Goal: Transaction & Acquisition: Purchase product/service

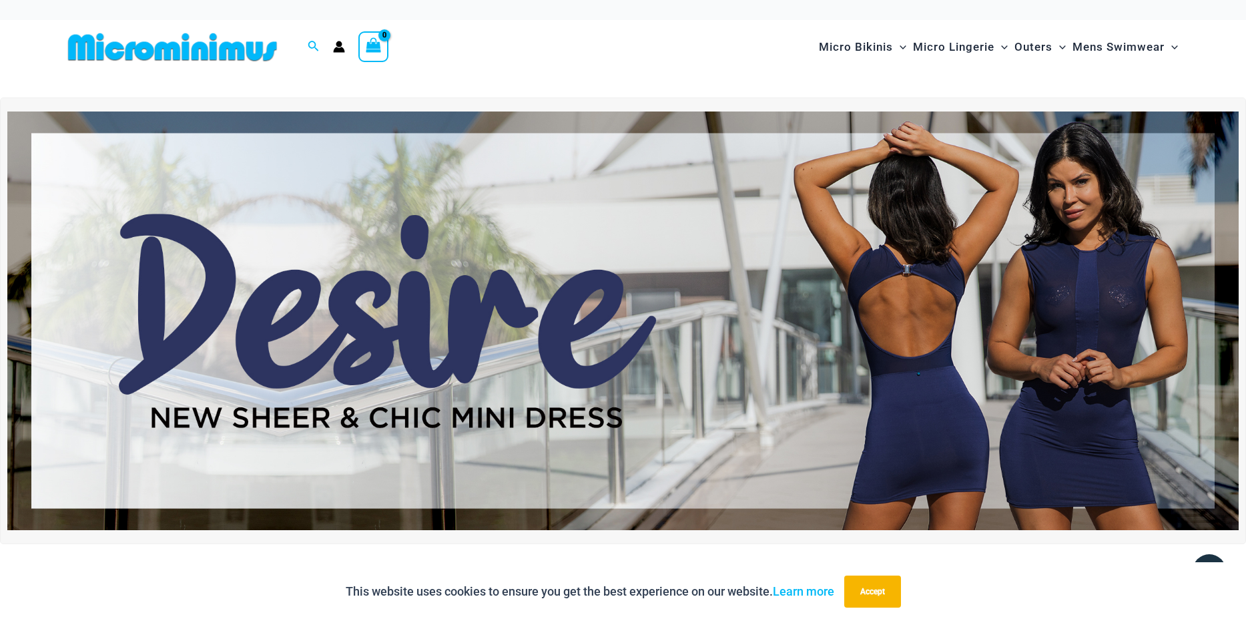
click at [846, 331] on img at bounding box center [622, 320] width 1231 height 418
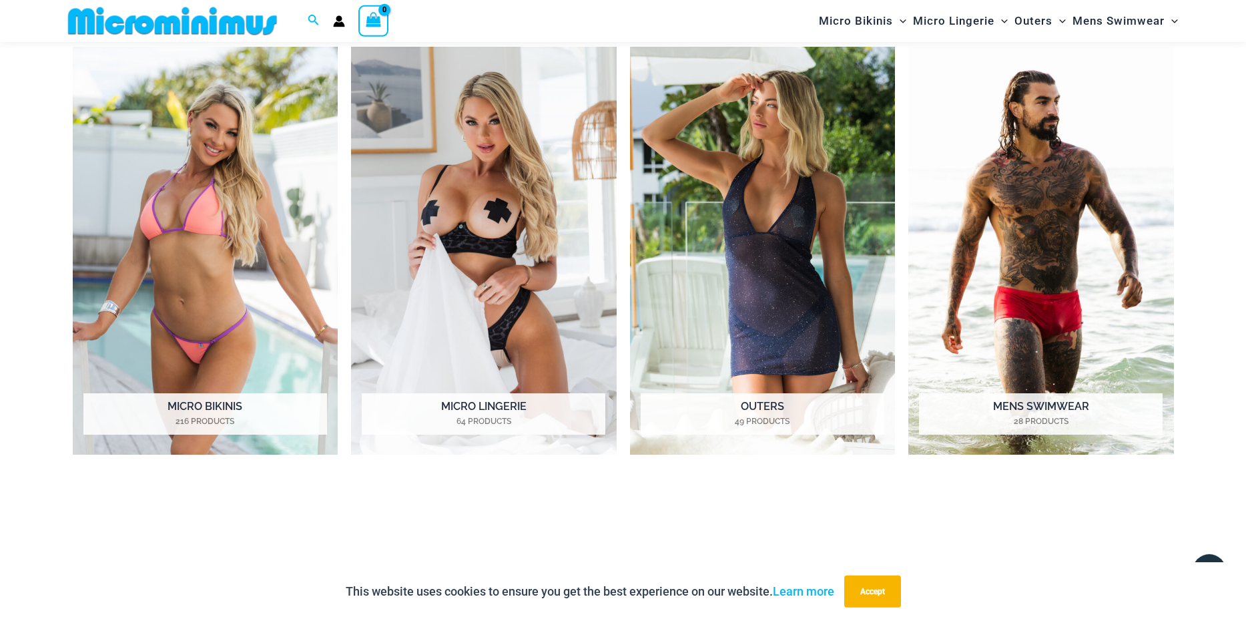
scroll to position [1179, 0]
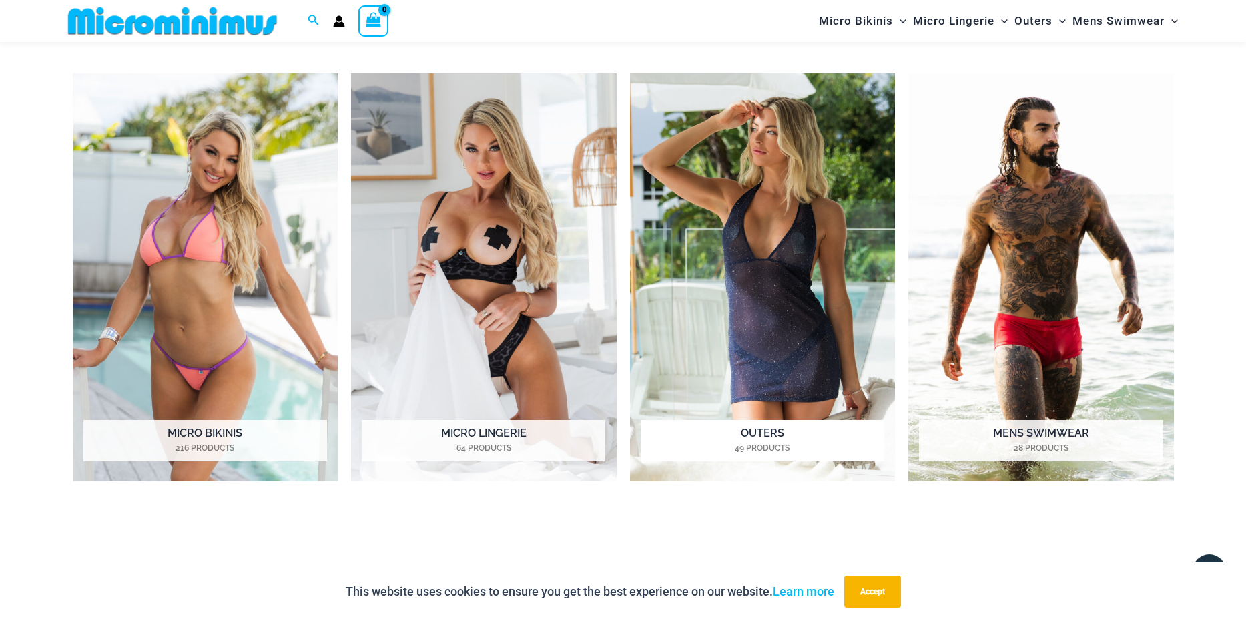
click at [743, 296] on img "Visit product category Outers" at bounding box center [763, 277] width 266 height 408
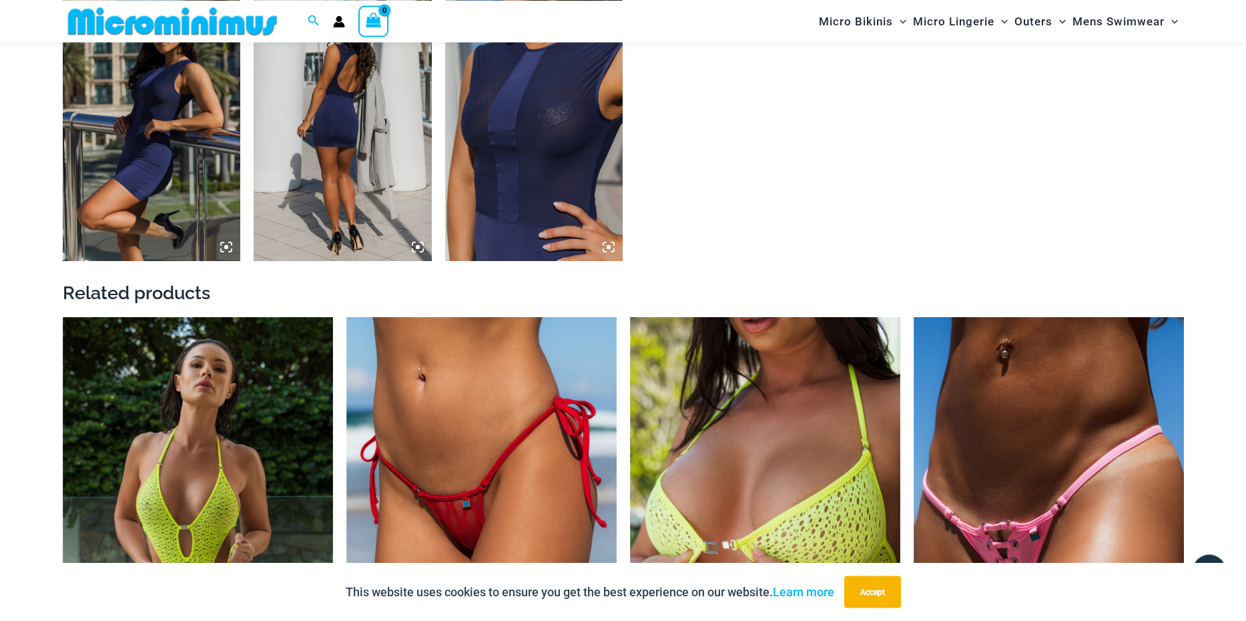
scroll to position [1559, 0]
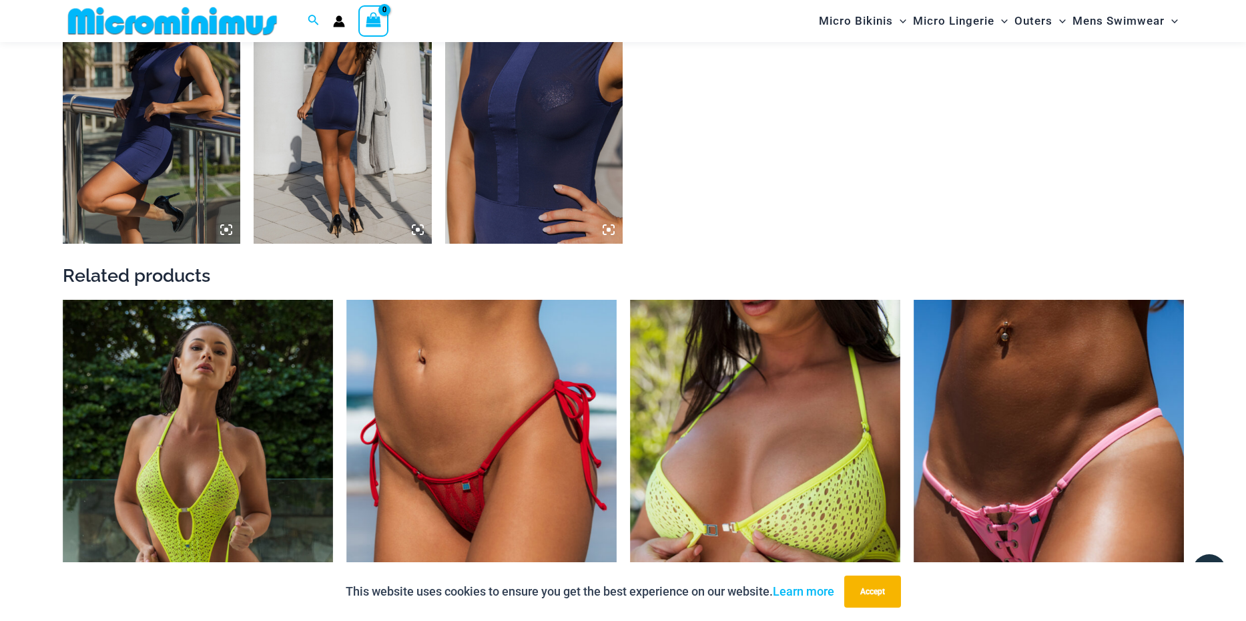
click at [584, 170] on img at bounding box center [534, 110] width 178 height 267
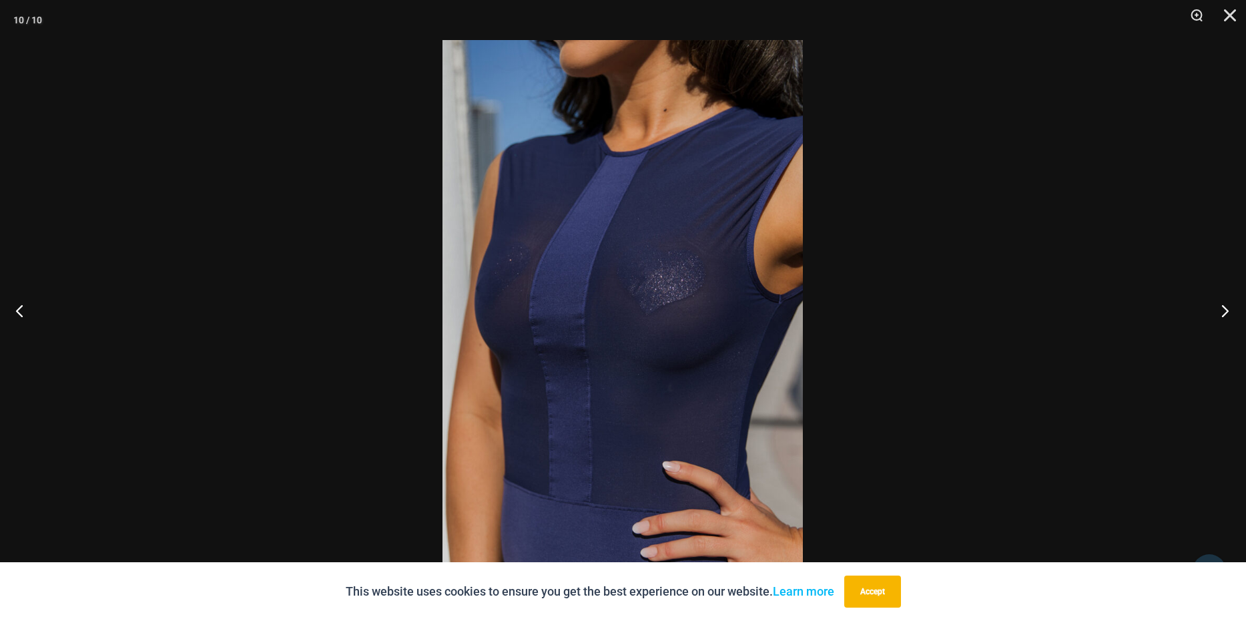
click at [1227, 313] on button "Next" at bounding box center [1221, 310] width 50 height 67
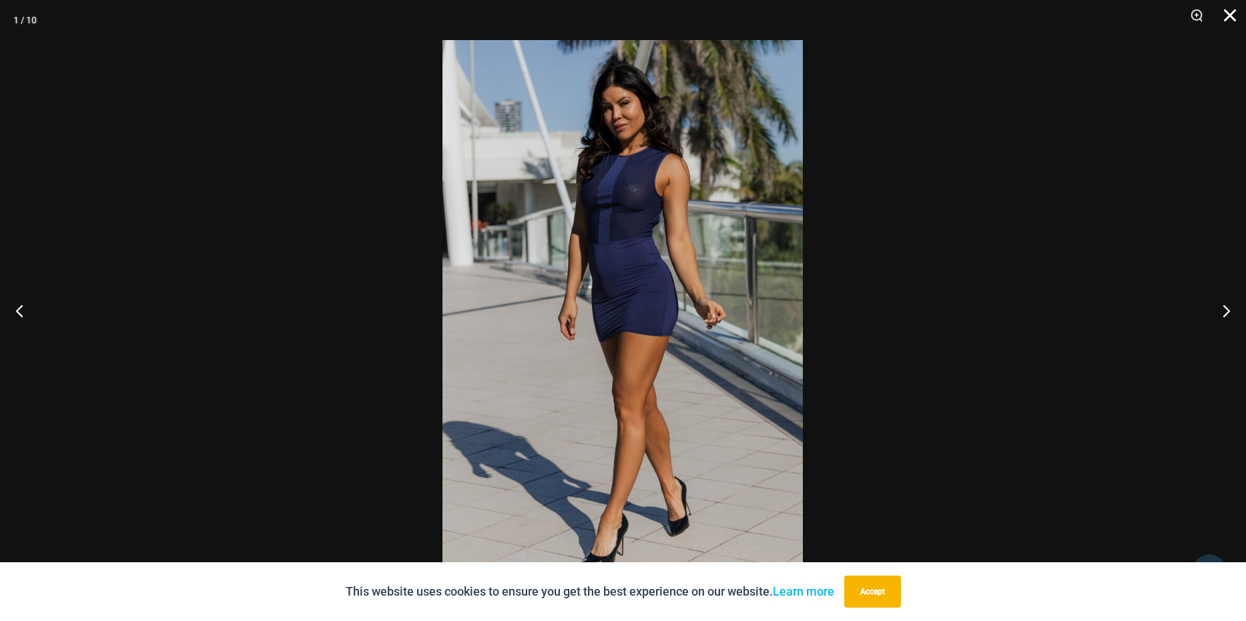
click at [1226, 15] on button "Close" at bounding box center [1224, 20] width 33 height 40
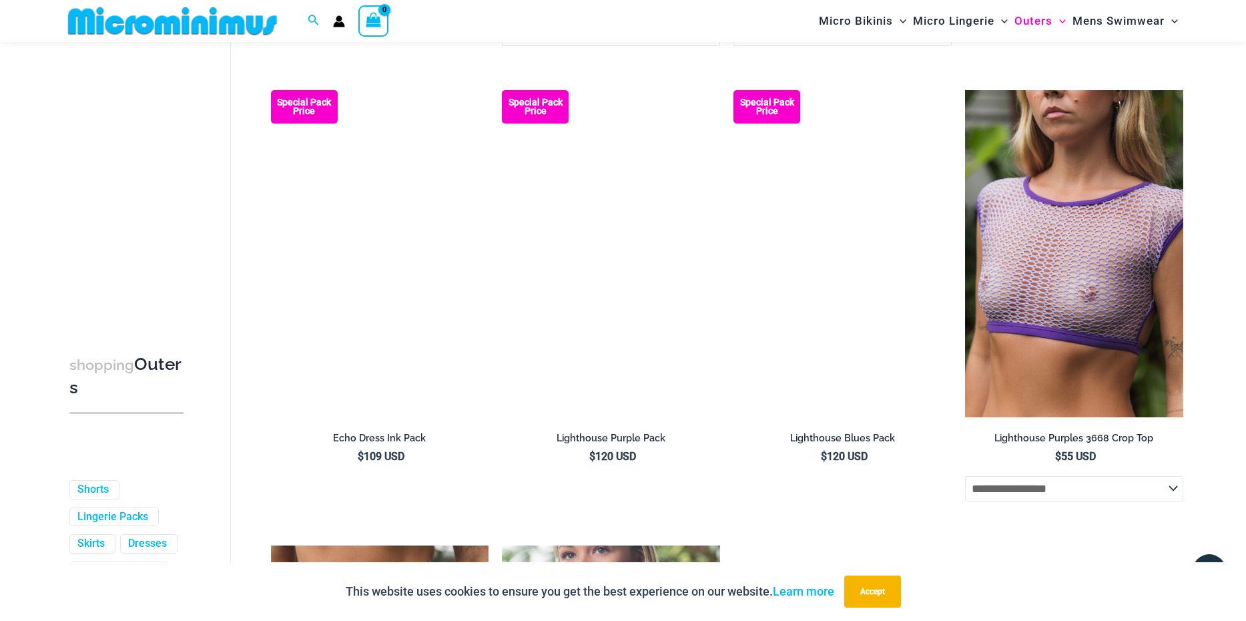
scroll to position [2016, 0]
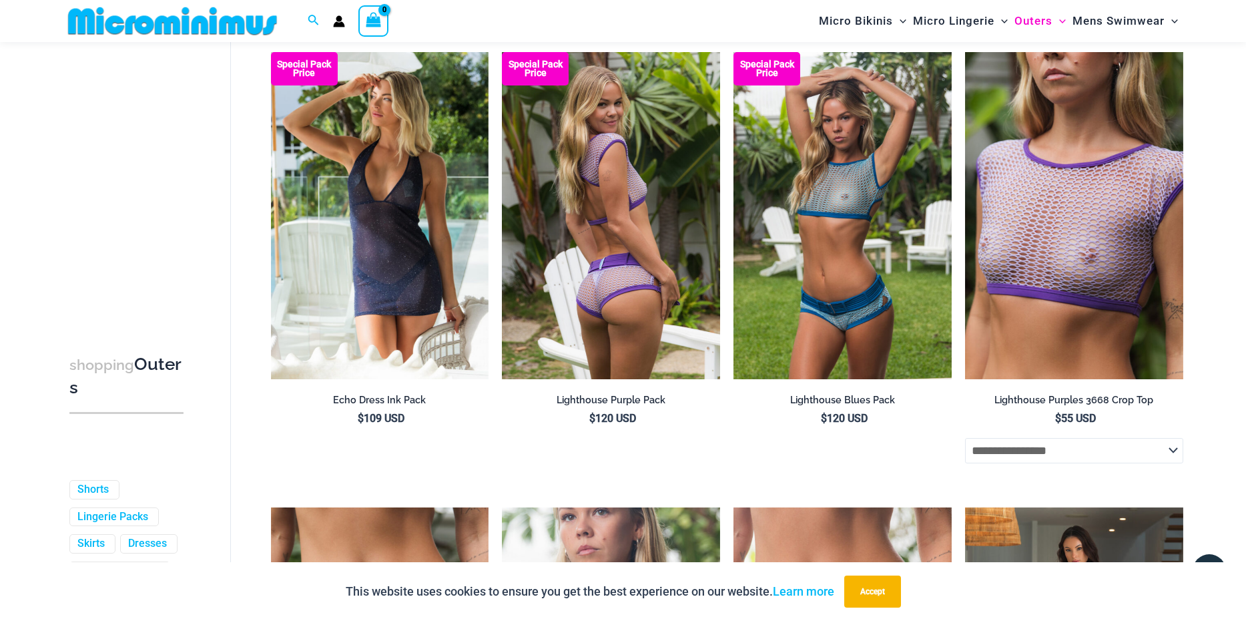
click at [664, 301] on img at bounding box center [611, 215] width 218 height 327
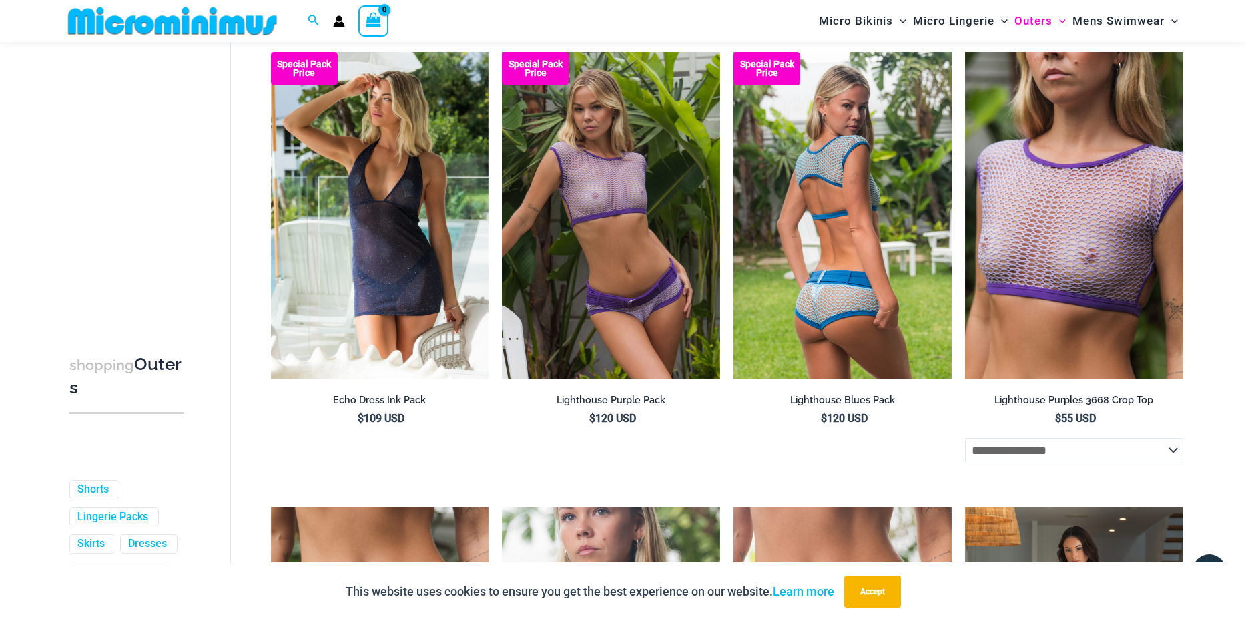
click at [830, 268] on img at bounding box center [842, 215] width 218 height 327
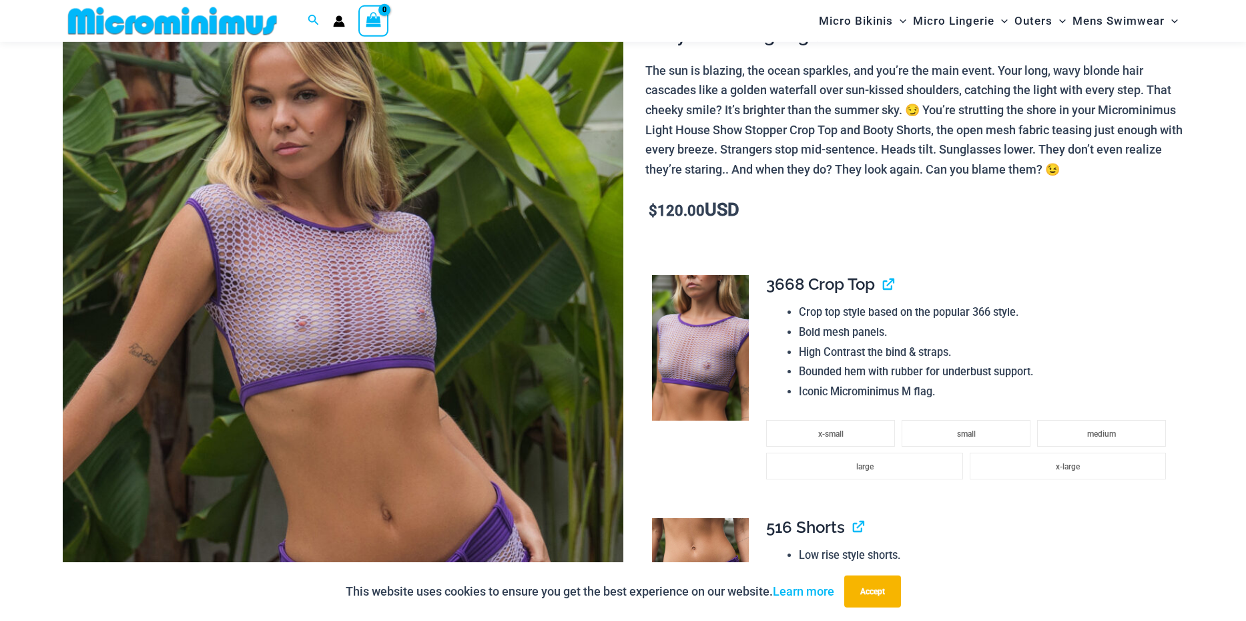
scroll to position [190, 0]
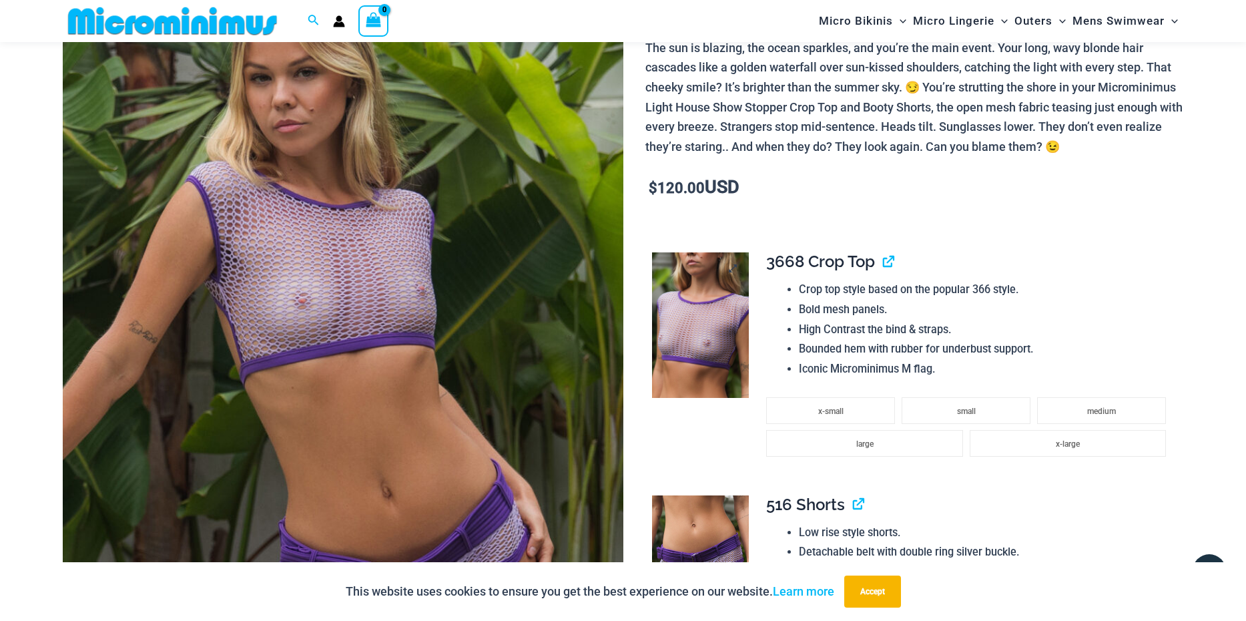
click at [729, 343] on img at bounding box center [700, 324] width 97 height 145
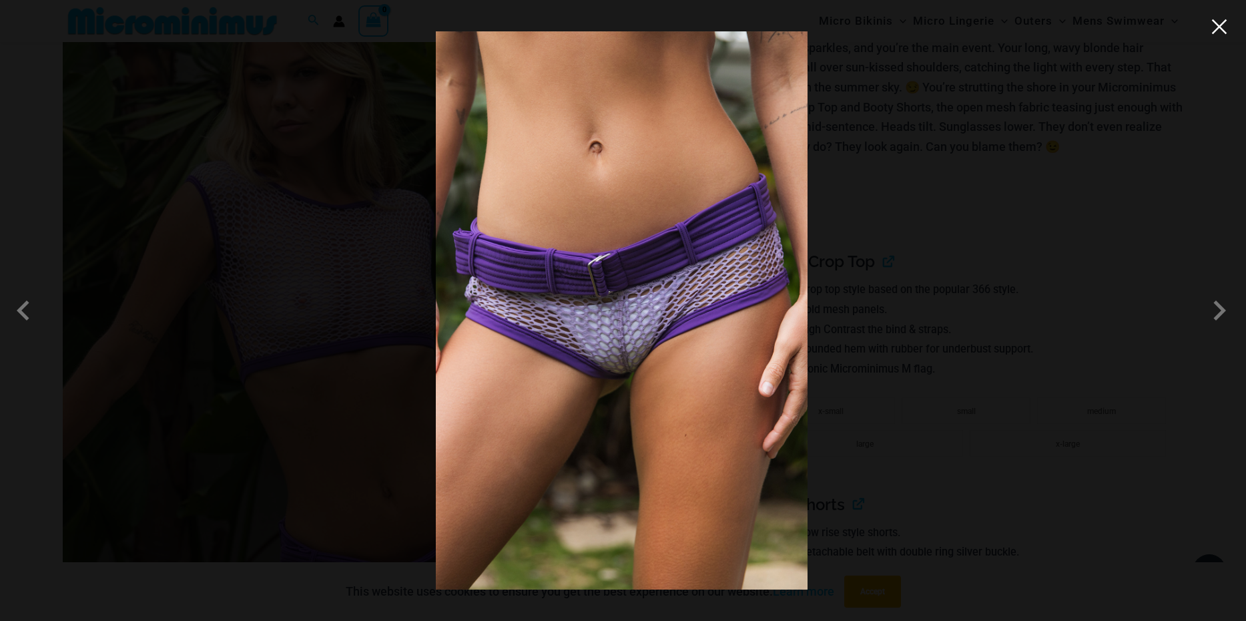
click at [1220, 27] on button "Close" at bounding box center [1219, 27] width 20 height 20
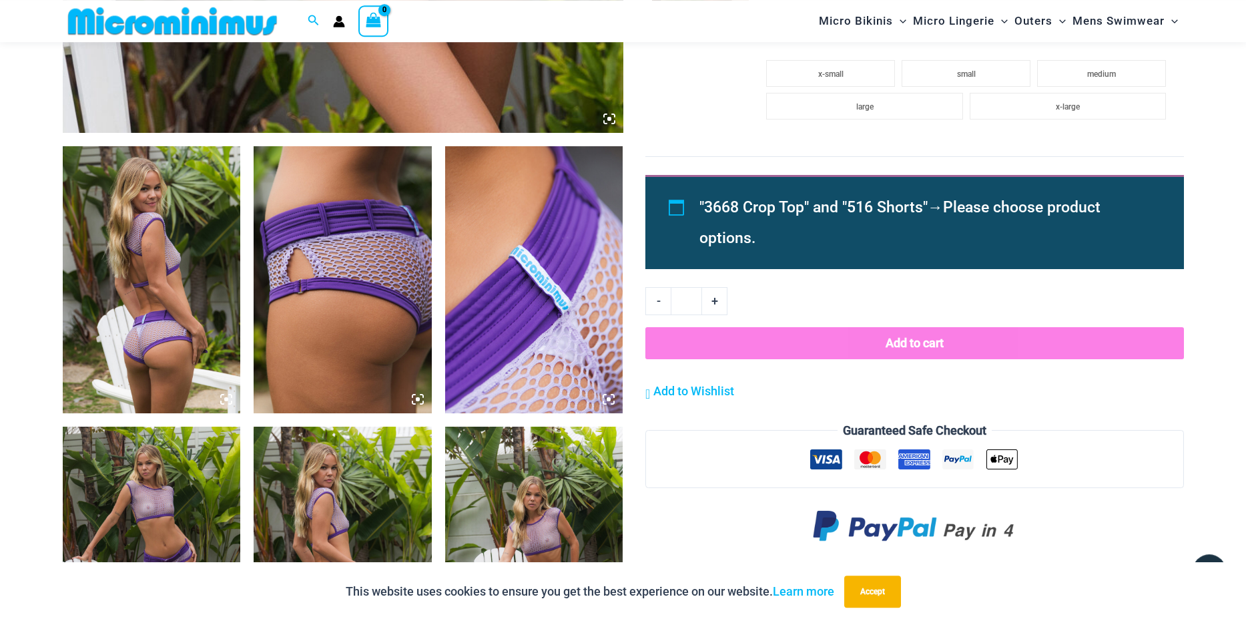
scroll to position [837, 0]
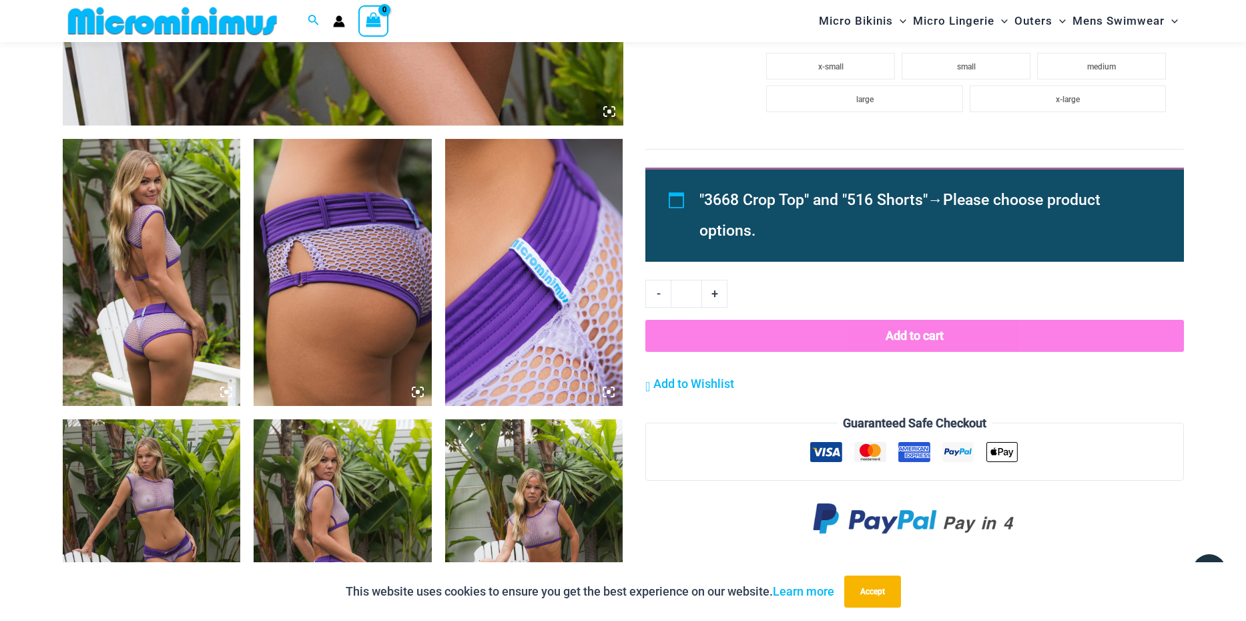
click at [179, 304] on img at bounding box center [152, 272] width 178 height 267
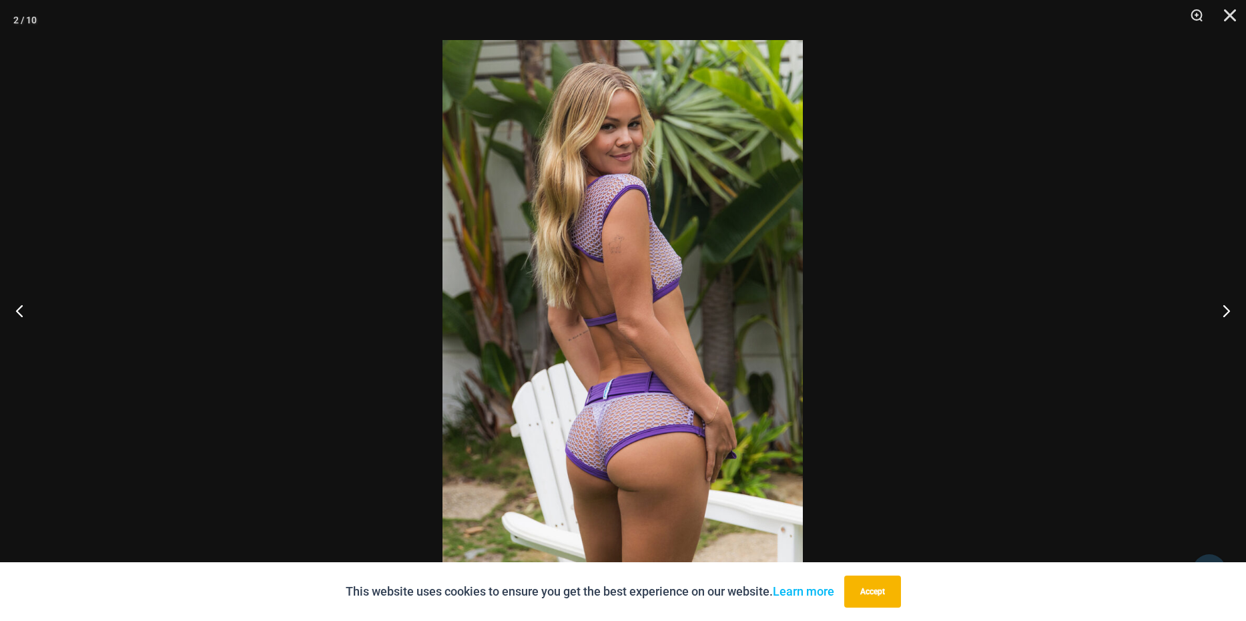
click at [595, 322] on img at bounding box center [622, 310] width 360 height 540
click at [1232, 19] on button "Close" at bounding box center [1224, 20] width 33 height 40
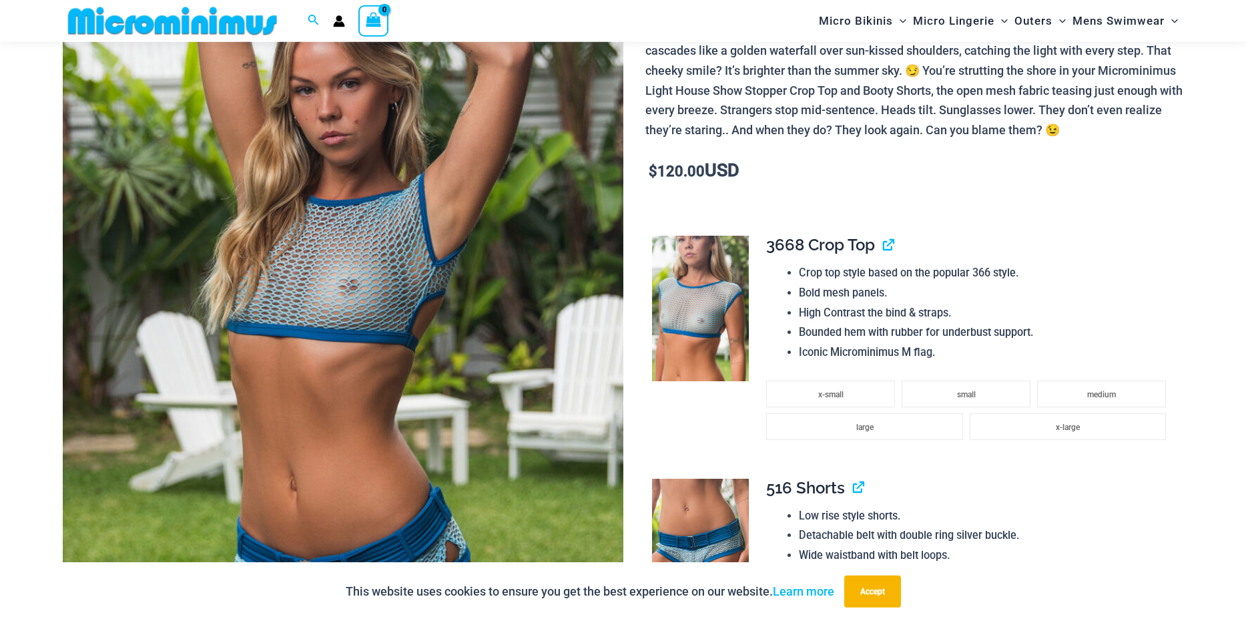
scroll to position [228, 0]
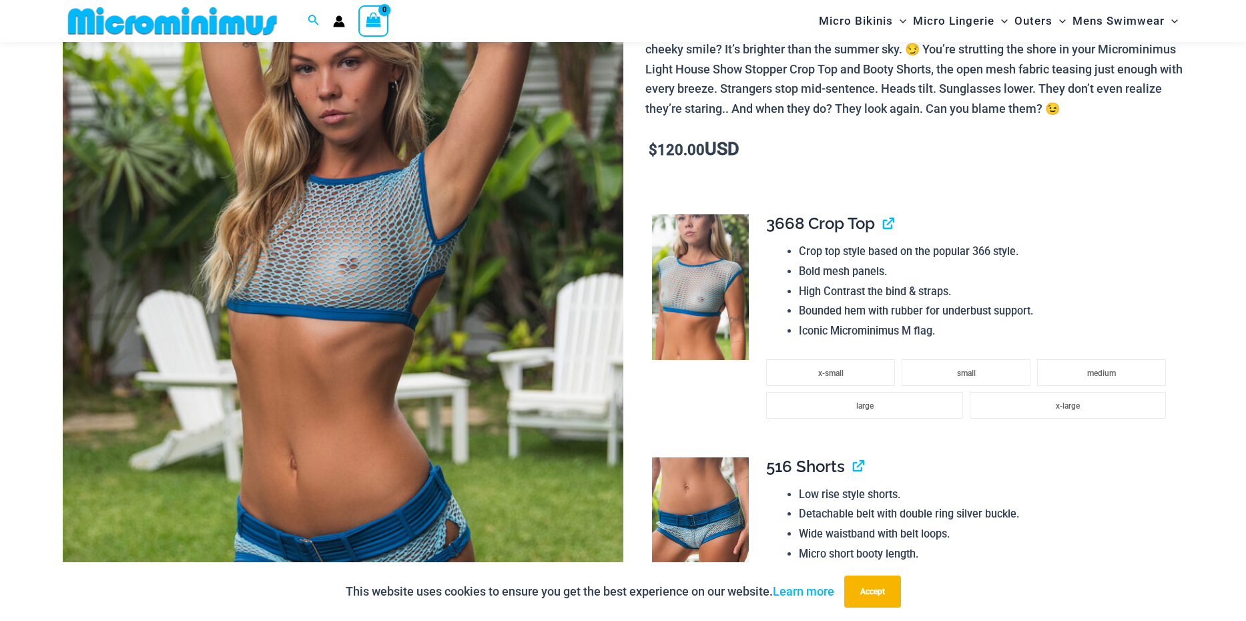
click at [701, 317] on img at bounding box center [700, 286] width 97 height 145
